Goal: Book appointment/travel/reservation

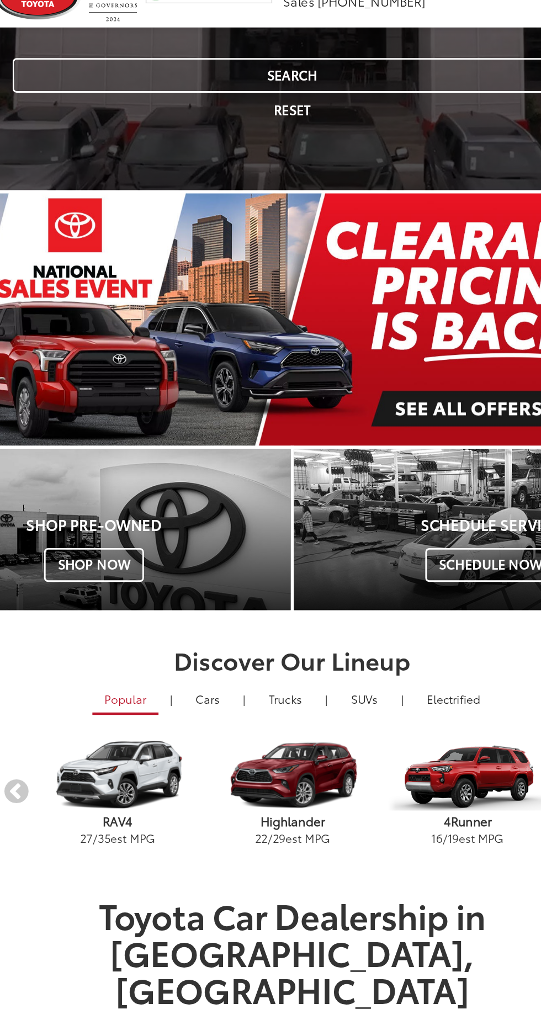
scroll to position [236, 0]
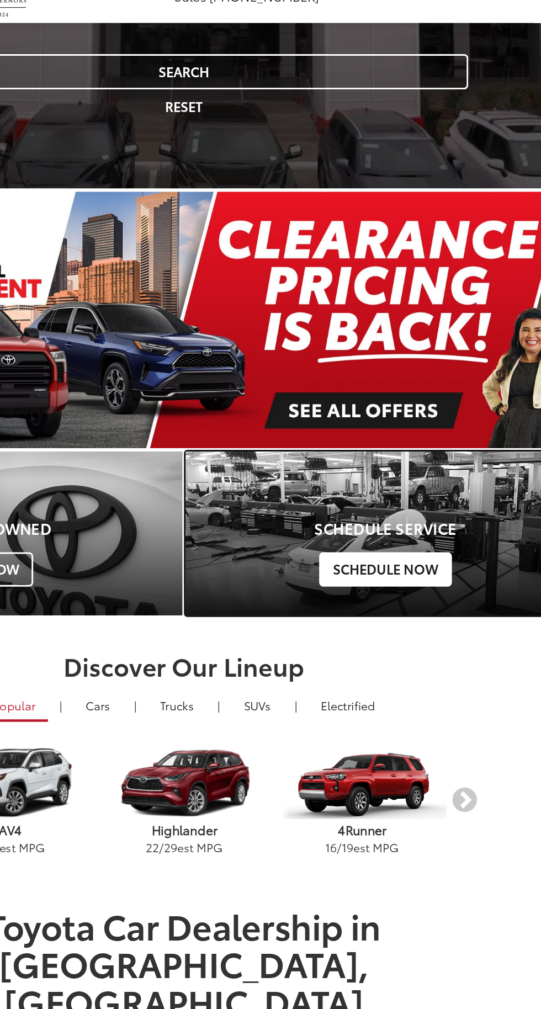
click at [432, 408] on span "Schedule Now" at bounding box center [406, 406] width 89 height 23
